Goal: Find specific page/section: Find specific page/section

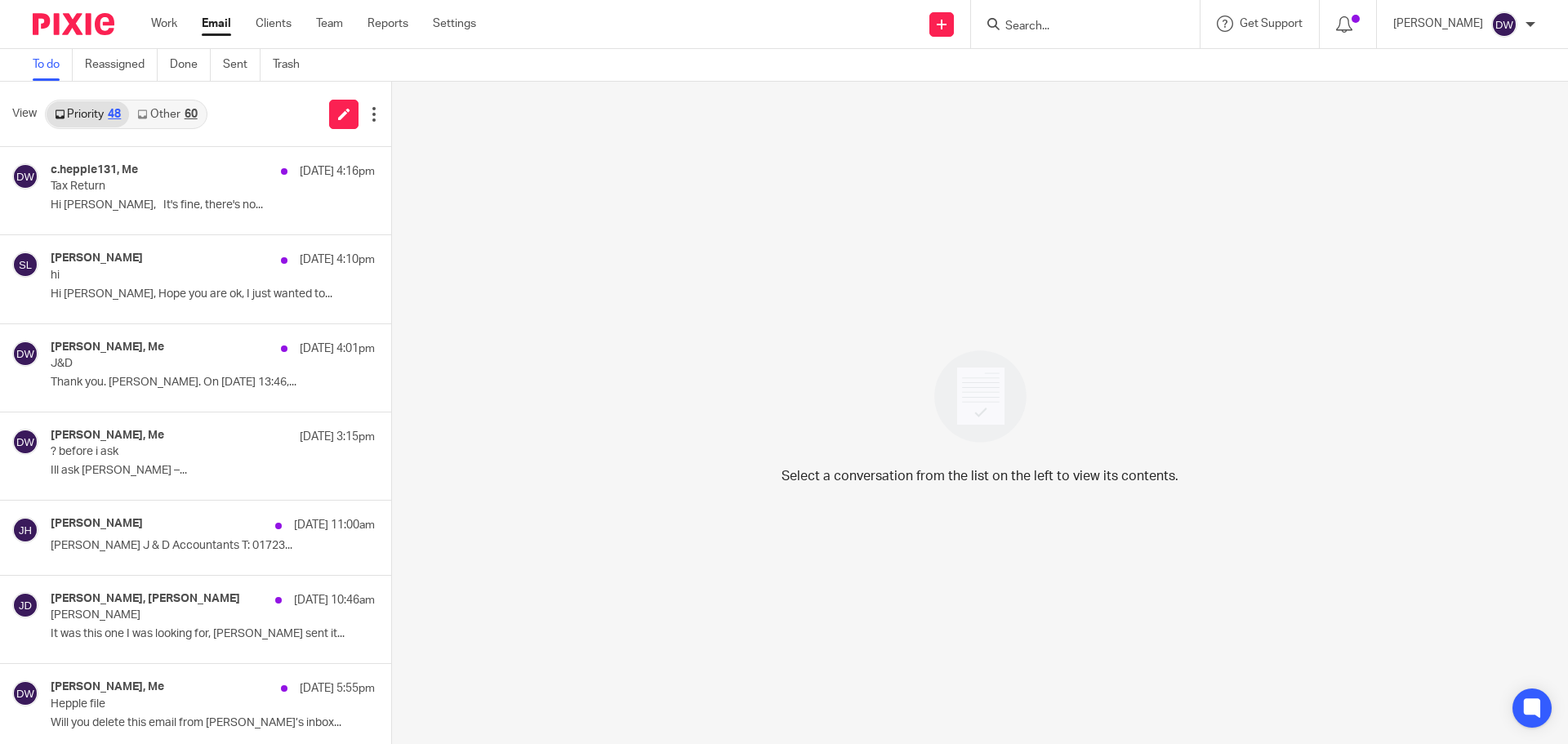
click at [1037, 26] on input "Search" at bounding box center [1077, 27] width 147 height 15
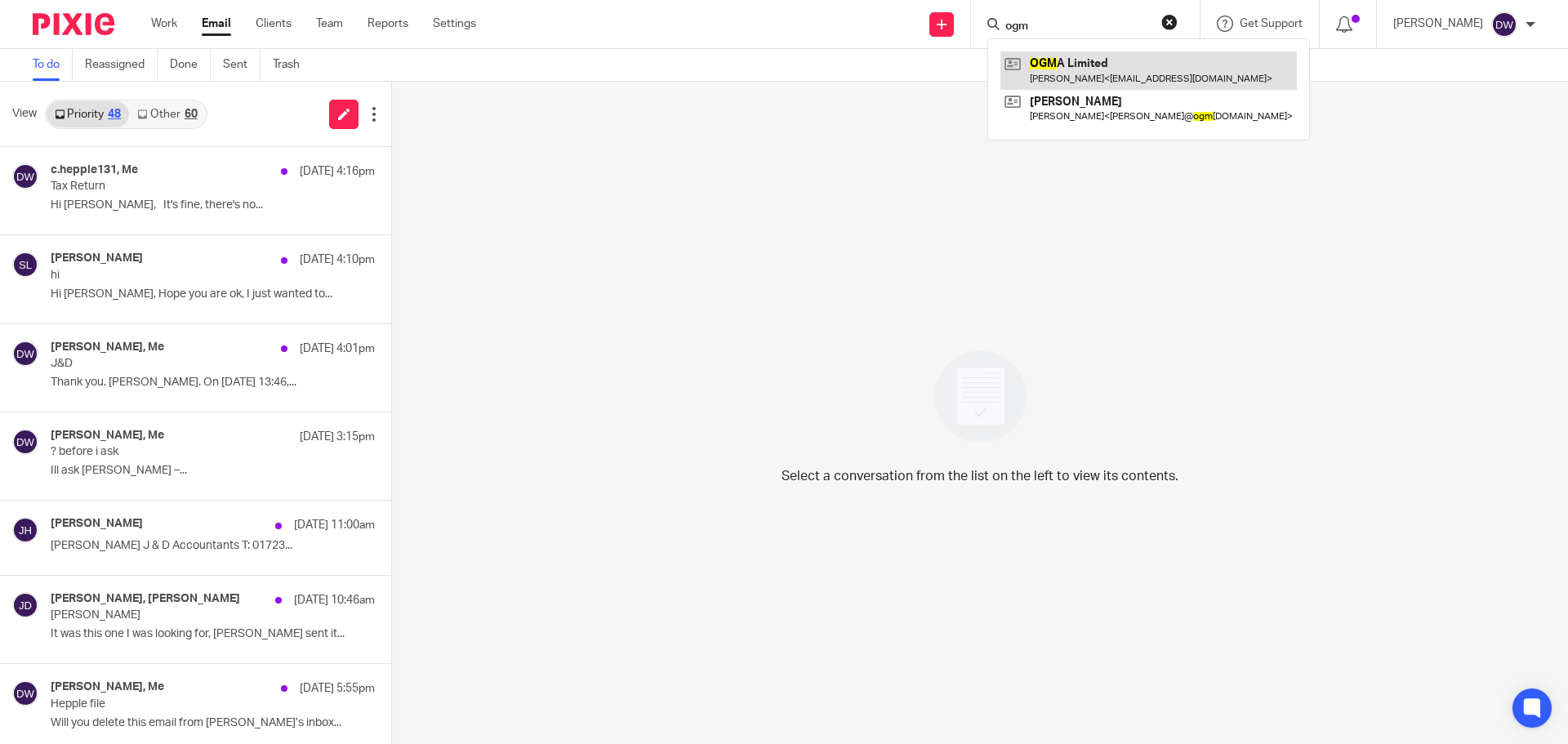
type input "ogm"
click at [1063, 55] on link at bounding box center [1148, 70] width 296 height 38
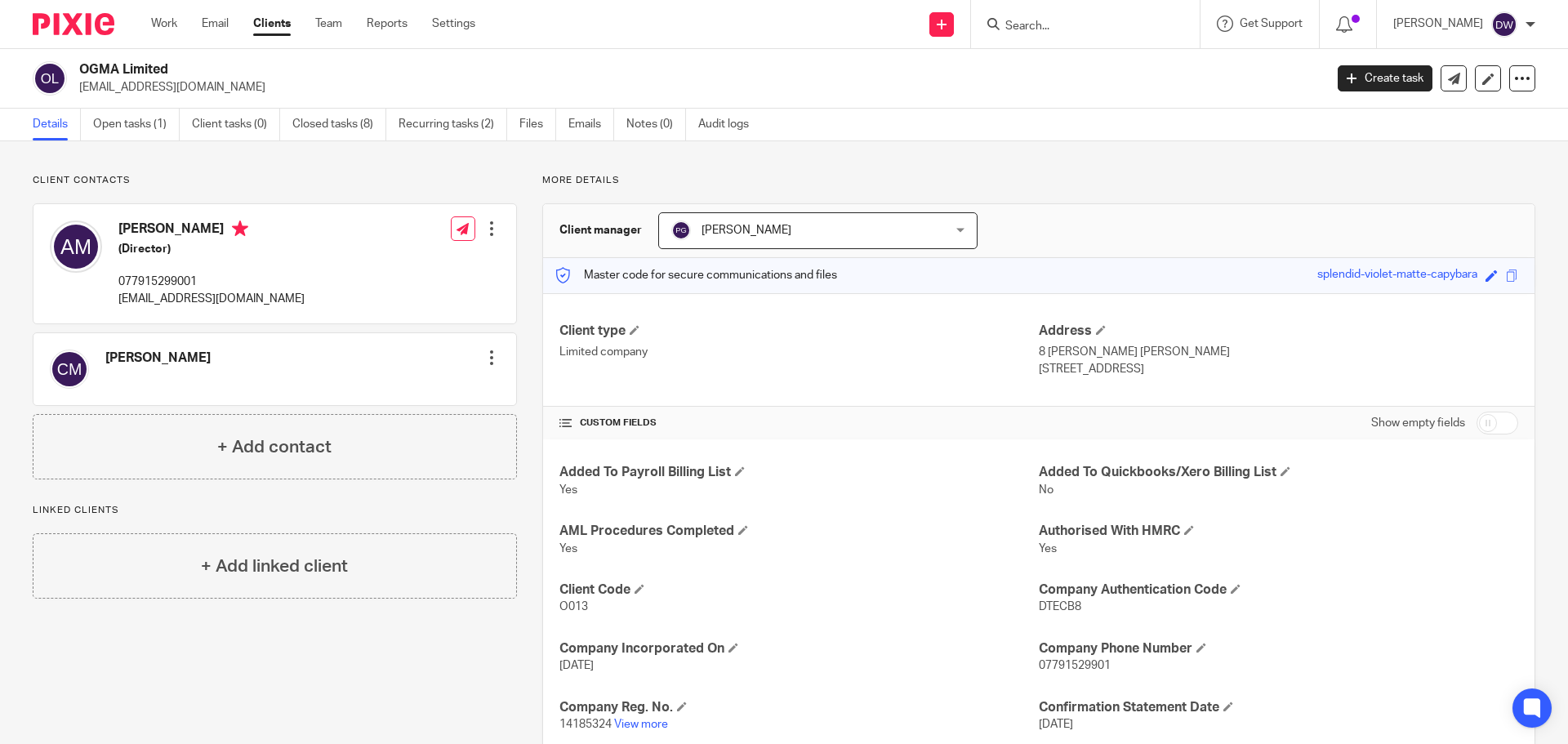
click at [1060, 28] on input "Search" at bounding box center [1077, 27] width 147 height 15
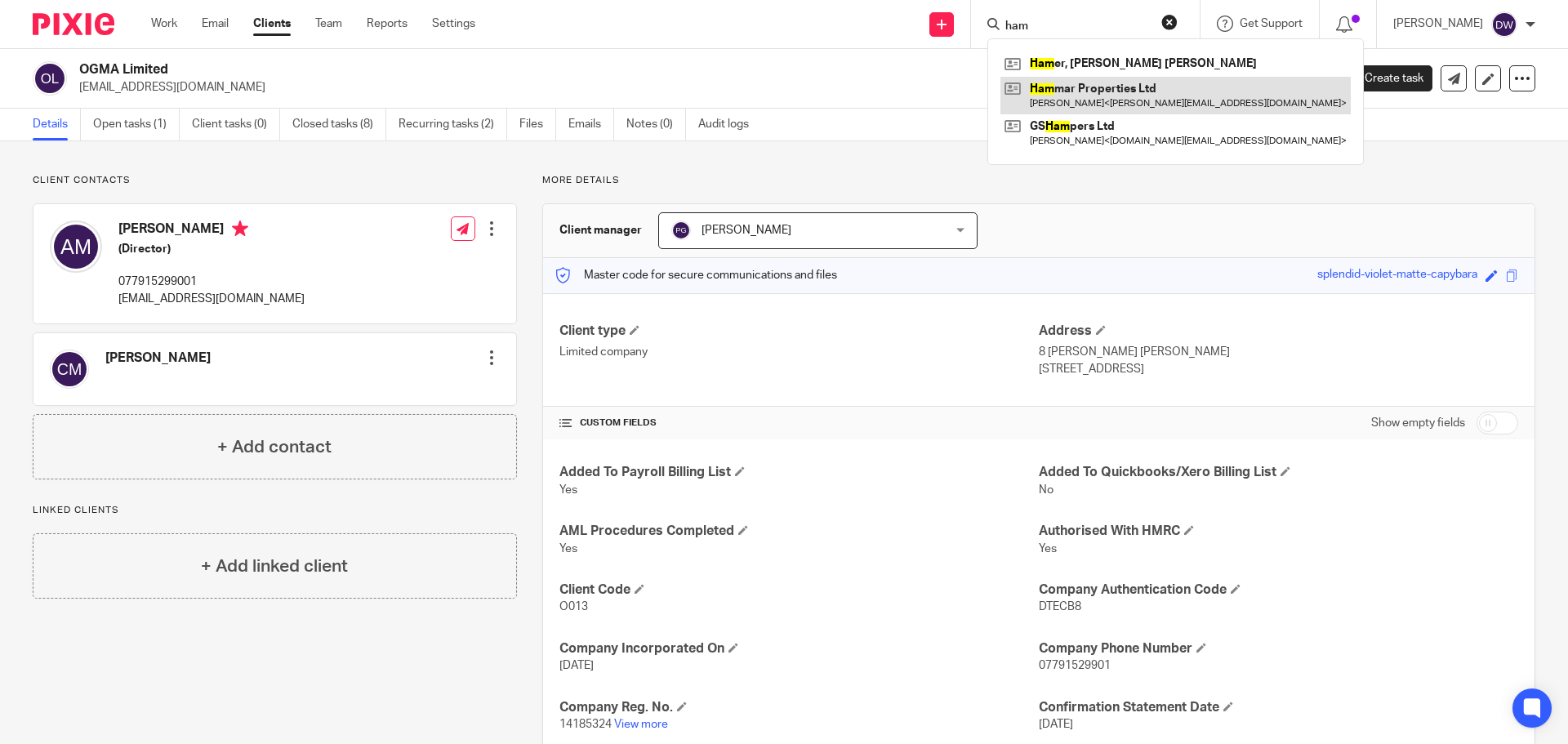
type input "ham"
click at [1092, 99] on link at bounding box center [1176, 95] width 351 height 38
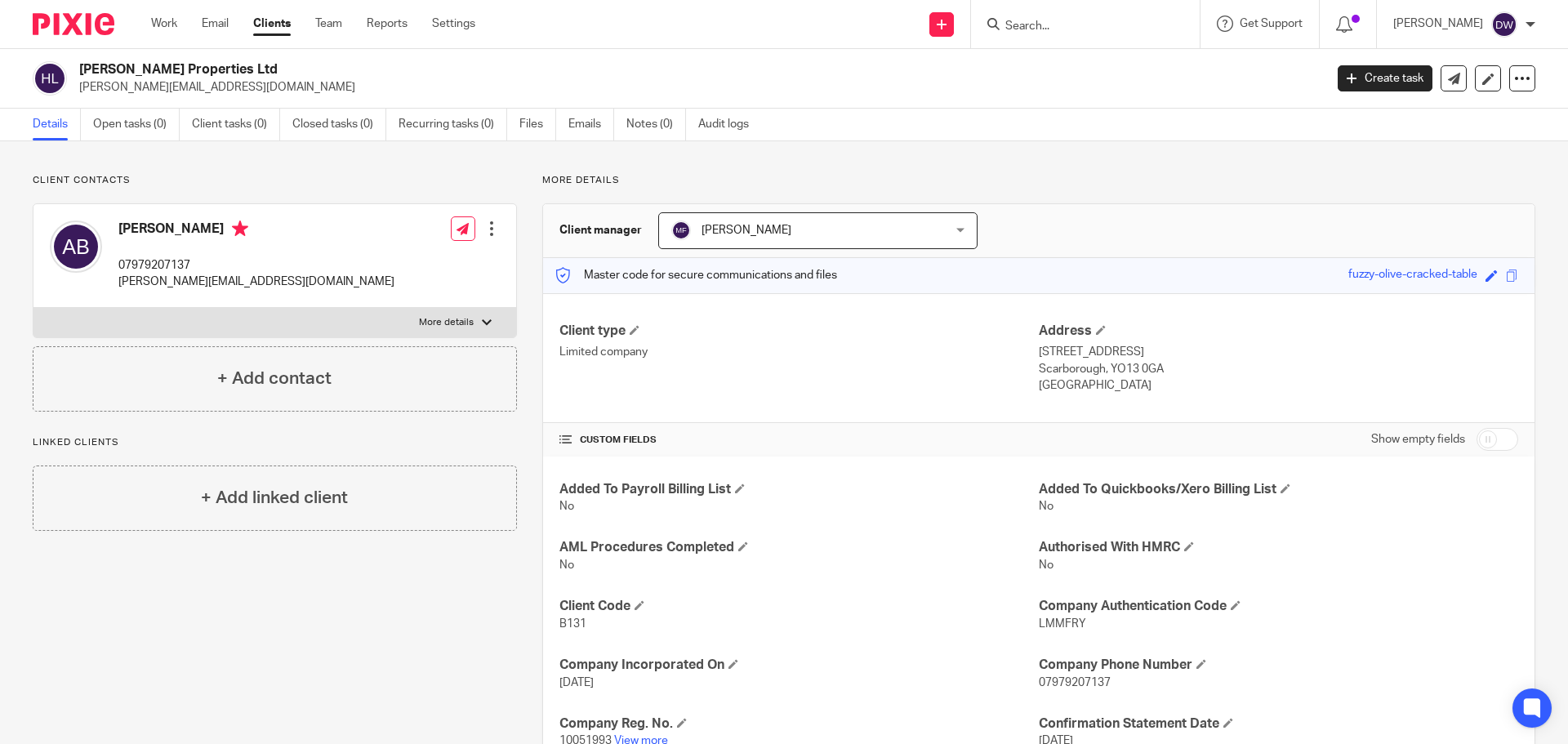
click at [1054, 18] on form at bounding box center [1090, 24] width 174 height 20
click at [1029, 35] on div at bounding box center [1085, 24] width 229 height 48
click at [1027, 29] on input "Search" at bounding box center [1077, 27] width 147 height 15
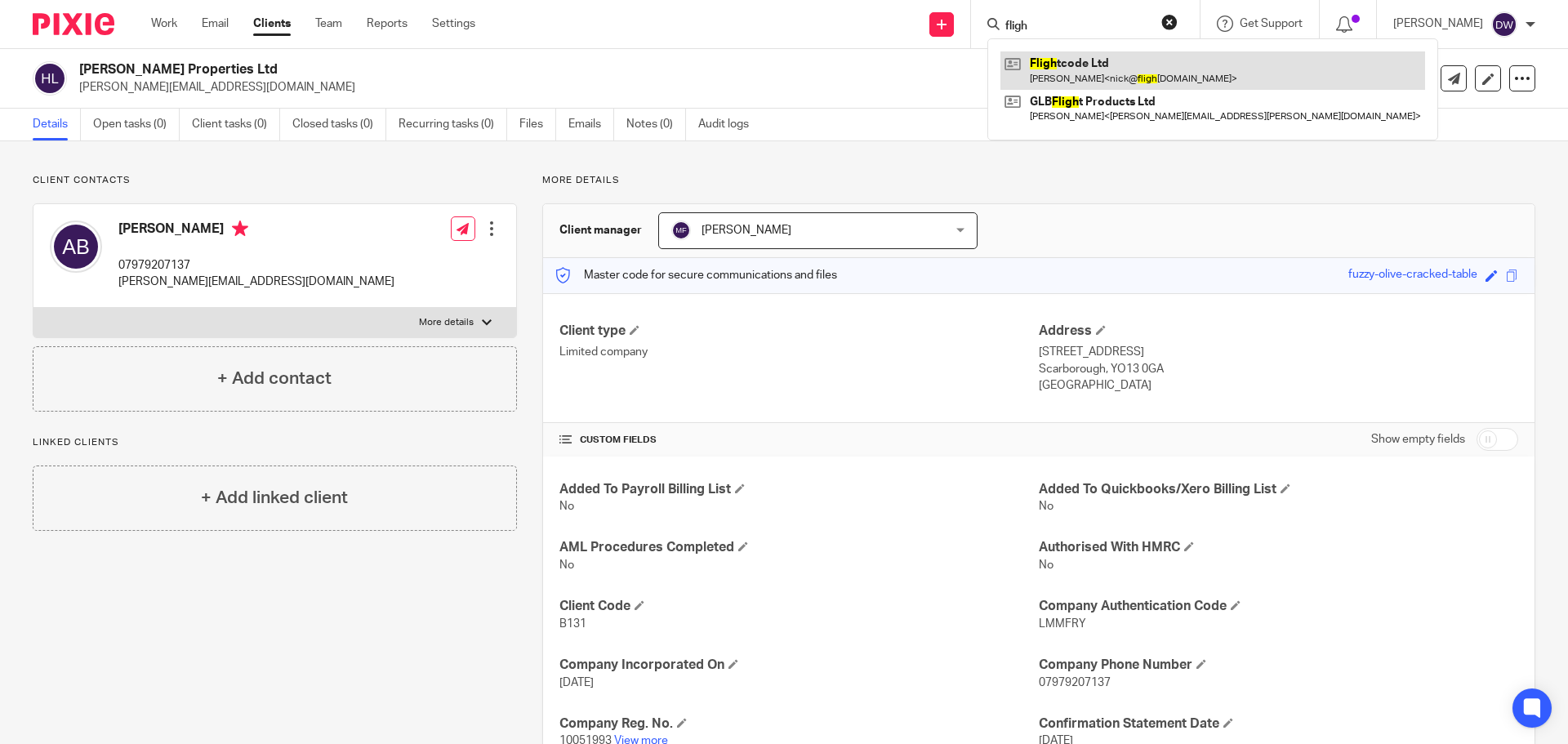
type input "fligh"
click at [1070, 83] on link at bounding box center [1212, 70] width 425 height 38
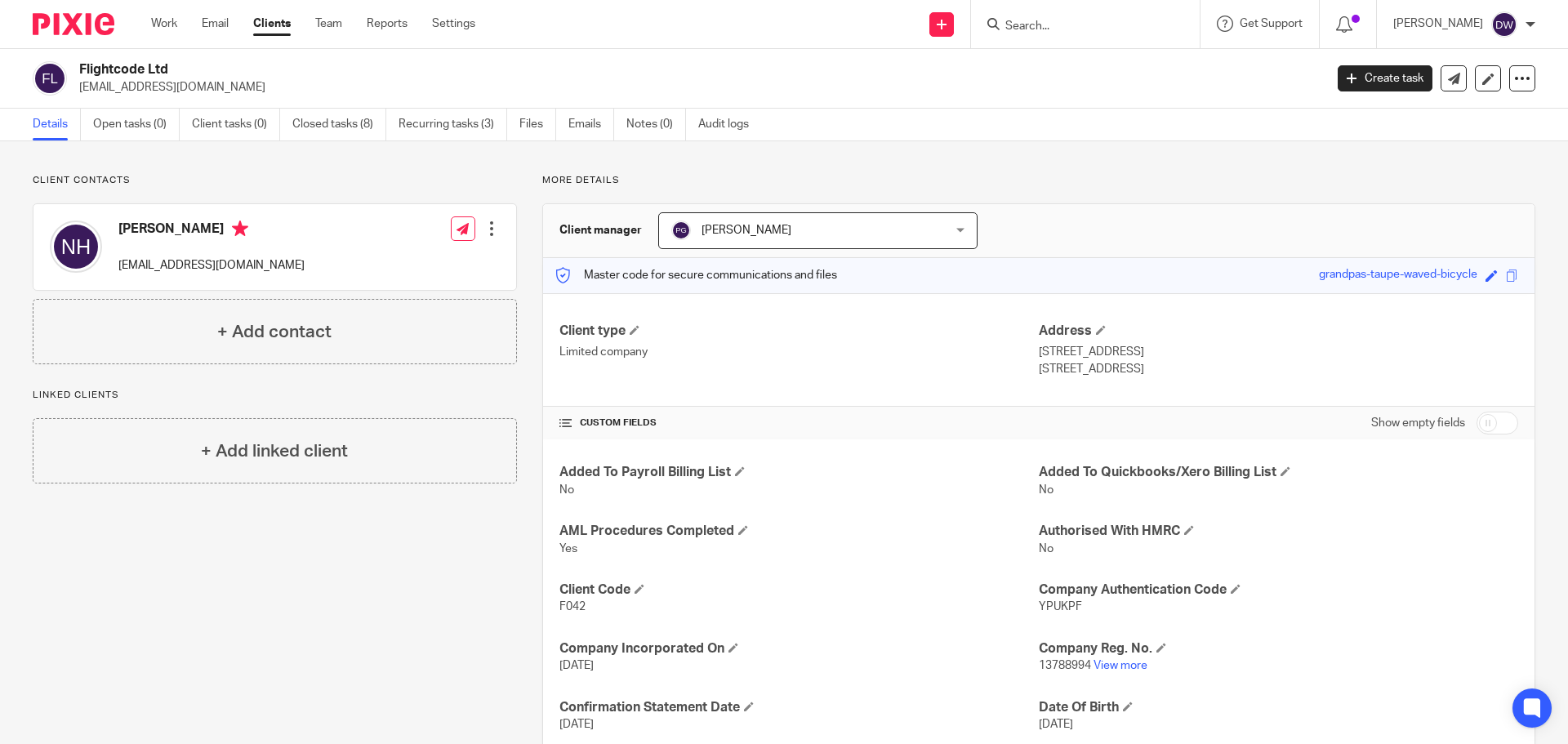
click at [1055, 21] on input "Search" at bounding box center [1077, 27] width 147 height 15
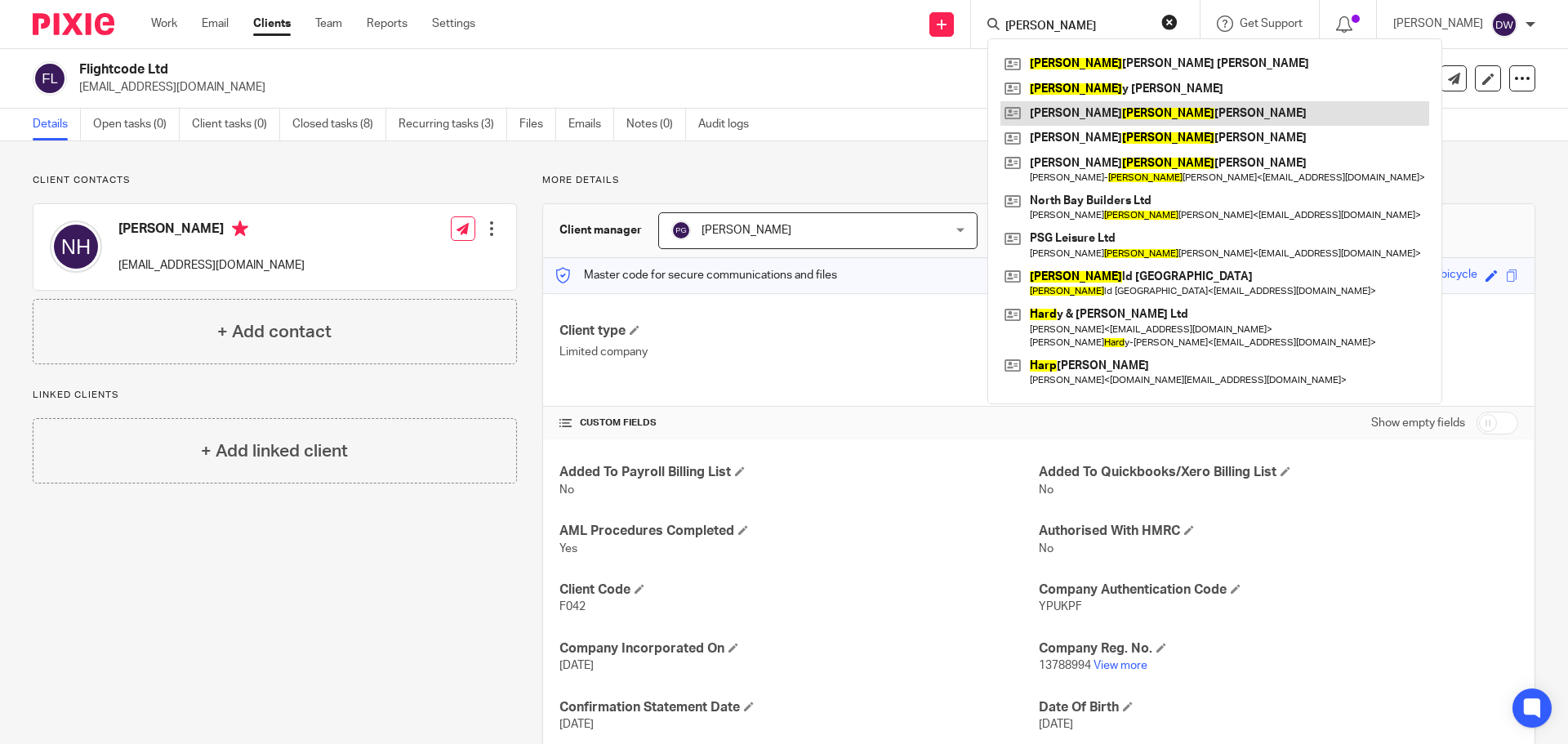
type input "[PERSON_NAME]"
click at [1106, 111] on link at bounding box center [1215, 113] width 429 height 24
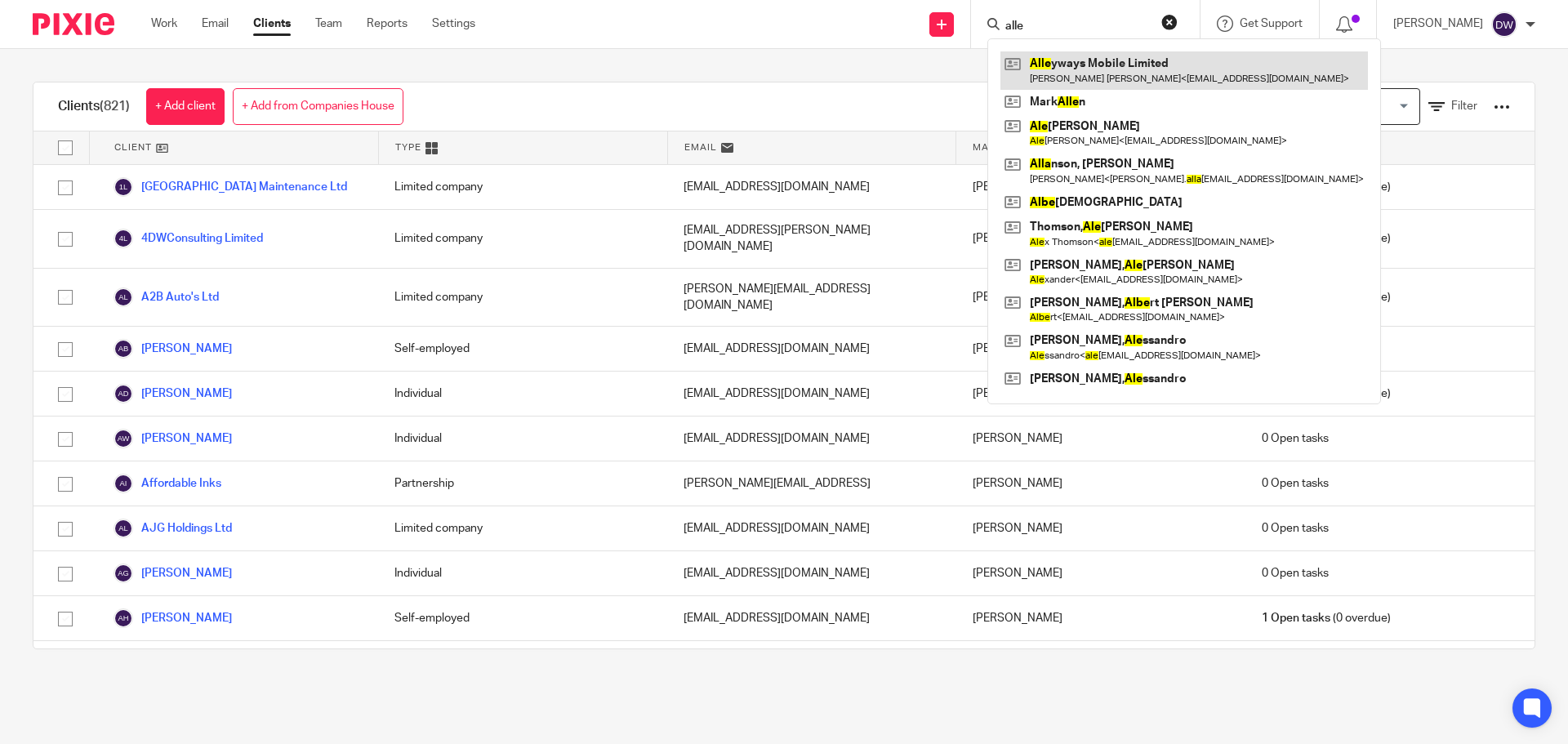
type input "alle"
click at [1115, 58] on link at bounding box center [1184, 70] width 367 height 38
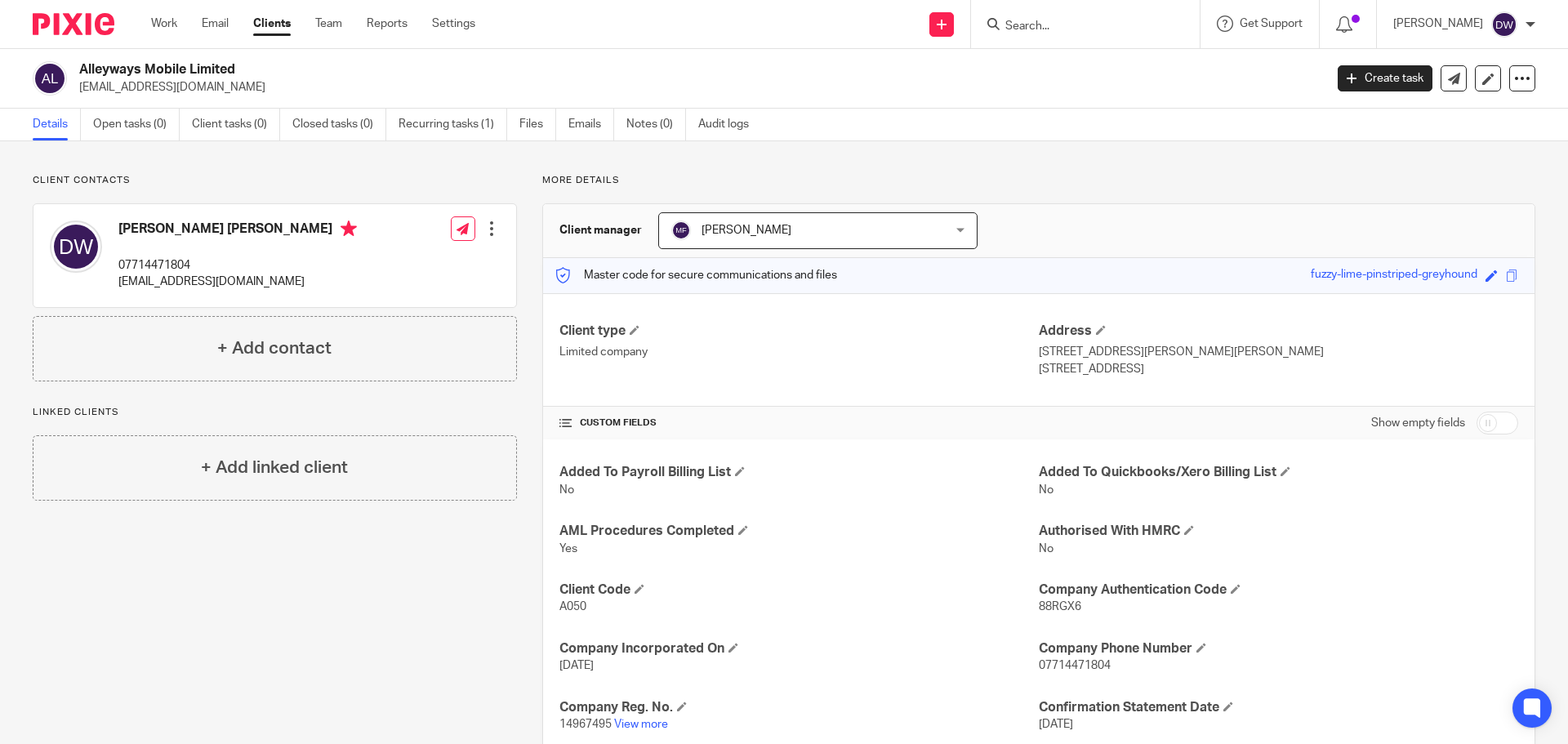
click at [1063, 24] on input "Search" at bounding box center [1077, 27] width 147 height 15
type input "capsu"
